Goal: Transaction & Acquisition: Purchase product/service

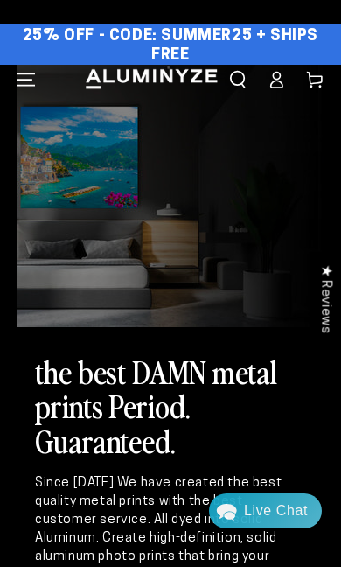
click at [32, 77] on icon "Menu" at bounding box center [27, 80] width 18 height 18
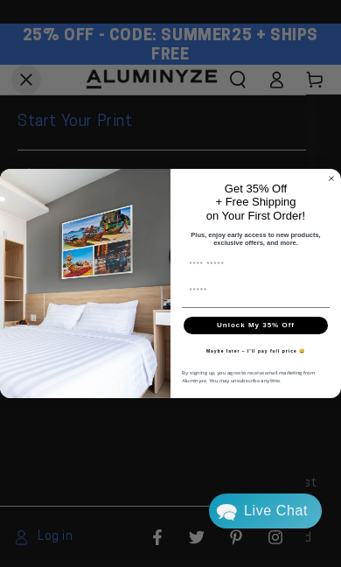
click at [333, 176] on circle "Close dialog" at bounding box center [332, 178] width 10 height 10
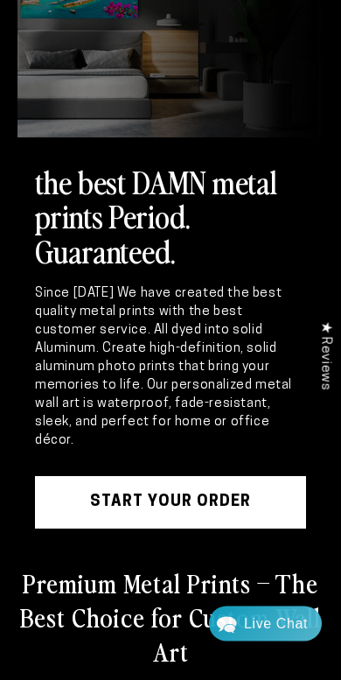
scroll to position [190, 0]
click at [207, 495] on link "START YOUR Order" at bounding box center [170, 502] width 271 height 53
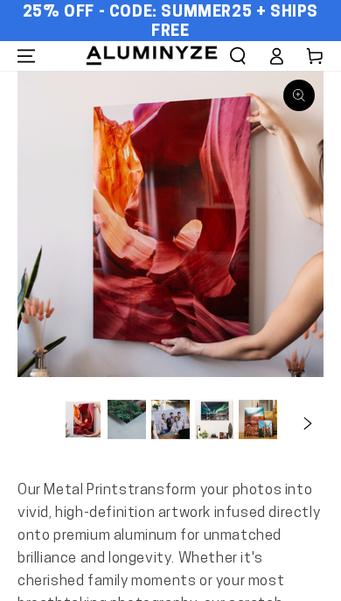
select select "**********"
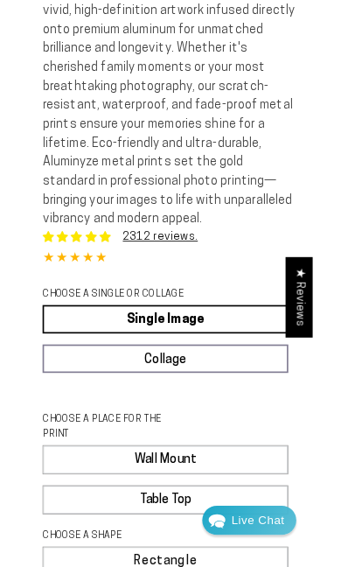
scroll to position [476, 0]
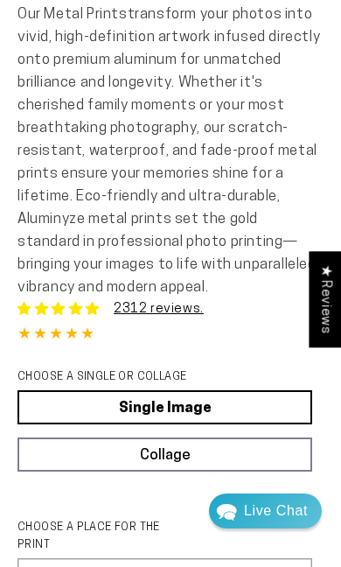
click at [242, 397] on link "Single Image" at bounding box center [165, 407] width 295 height 34
click at [241, 397] on link "Single Image" at bounding box center [165, 407] width 295 height 34
click at [184, 405] on link "Single Image" at bounding box center [165, 407] width 295 height 34
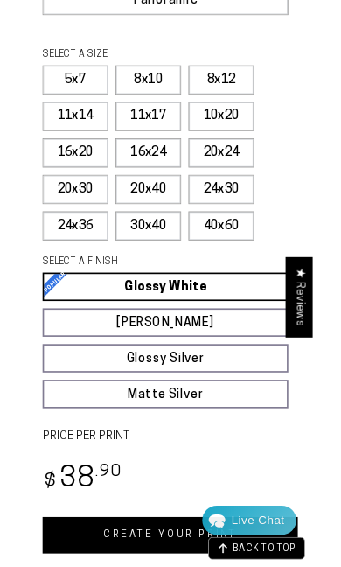
scroll to position [1274, 0]
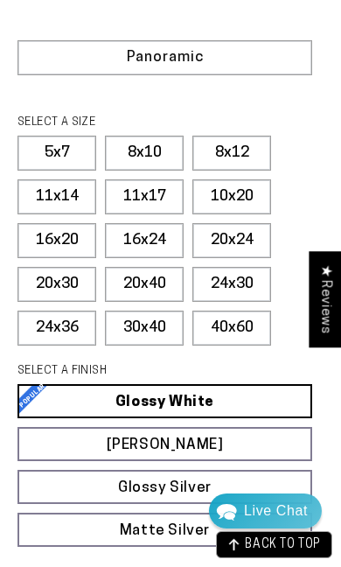
click at [149, 236] on label "16x24" at bounding box center [144, 240] width 79 height 35
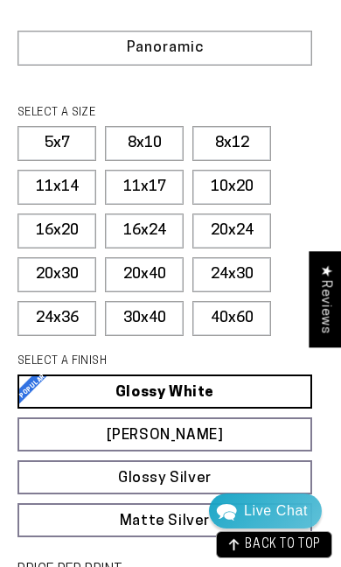
scroll to position [1282, 0]
click at [67, 233] on label "16x20" at bounding box center [57, 231] width 79 height 35
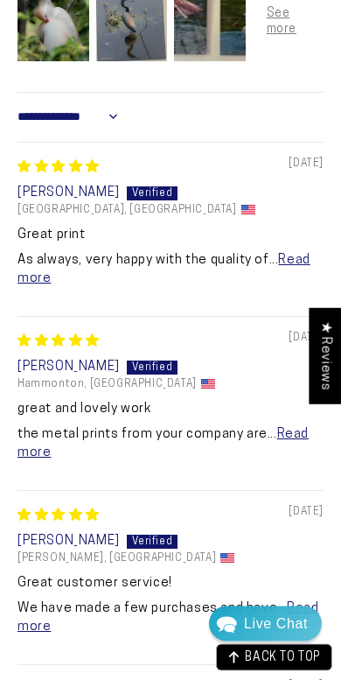
scroll to position [2464, 0]
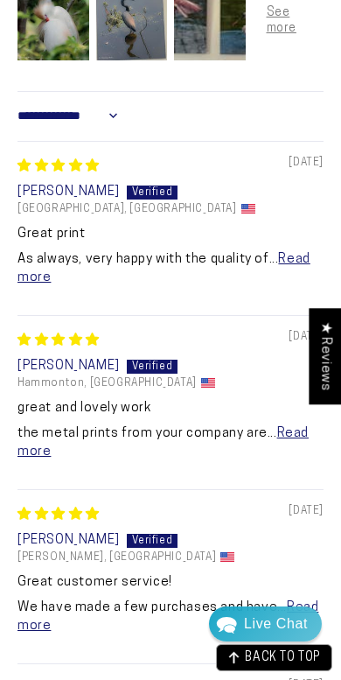
click at [283, 435] on link "Read more" at bounding box center [164, 443] width 292 height 32
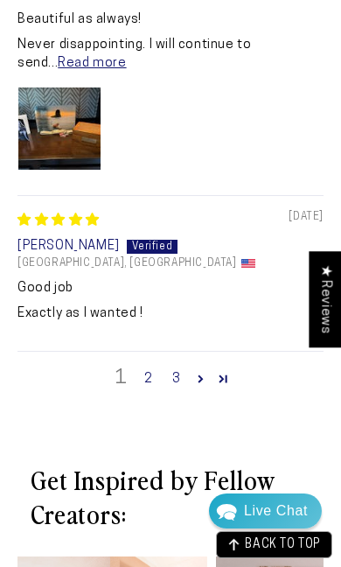
scroll to position [3329, 0]
